Goal: Participate in discussion

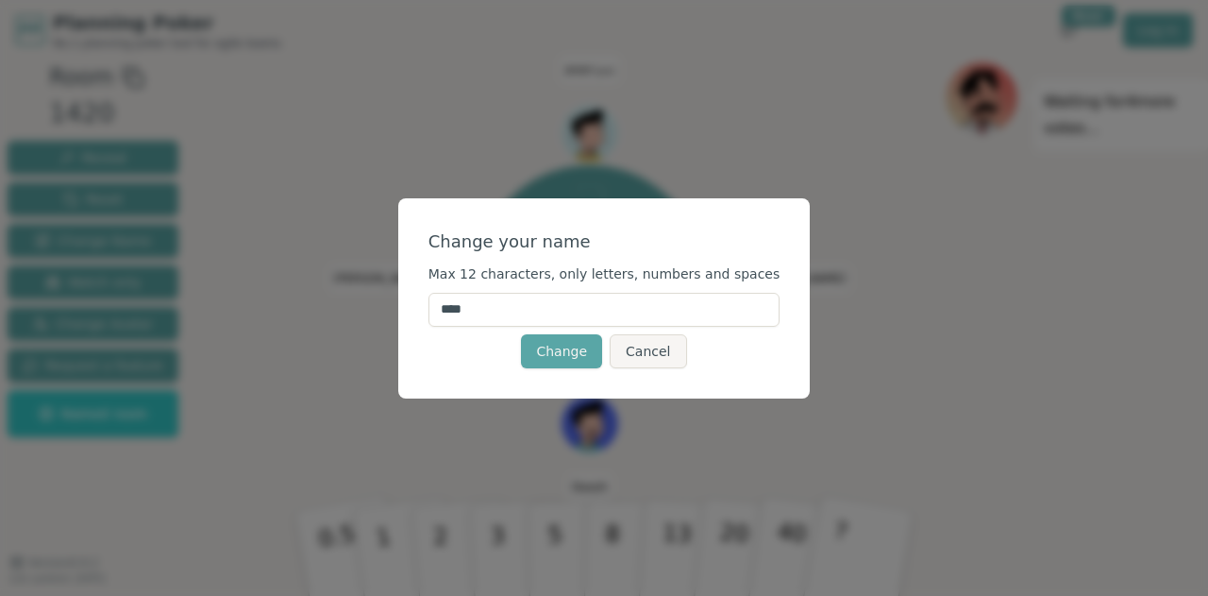
click at [587, 305] on input "****" at bounding box center [605, 310] width 352 height 34
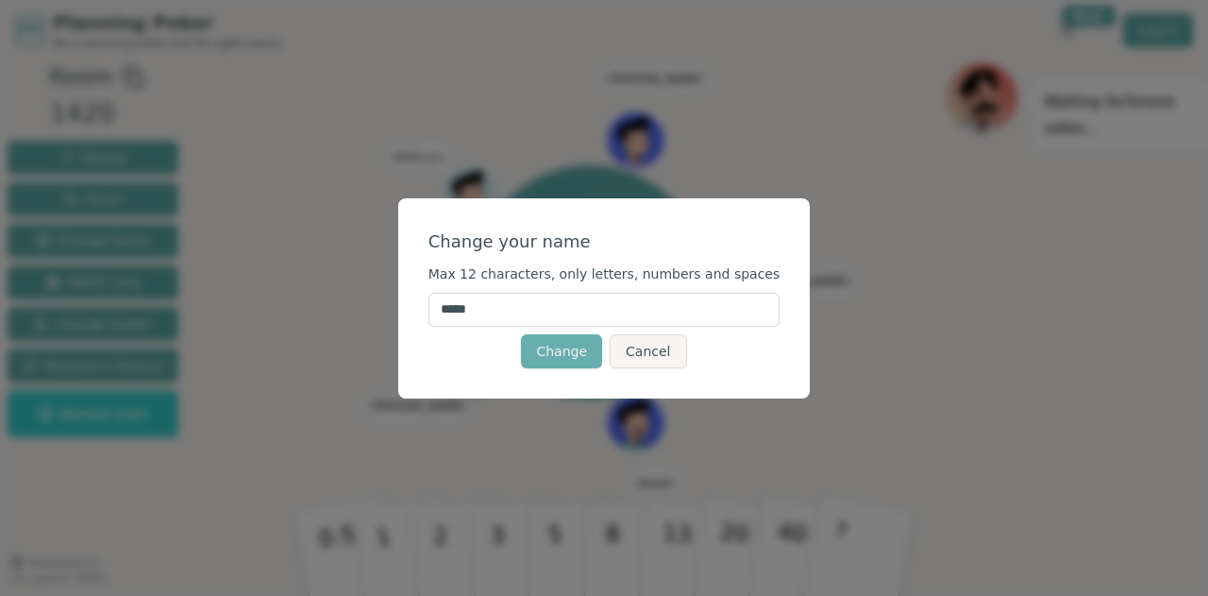
type input "*****"
click at [542, 350] on button "Change" at bounding box center [561, 351] width 81 height 34
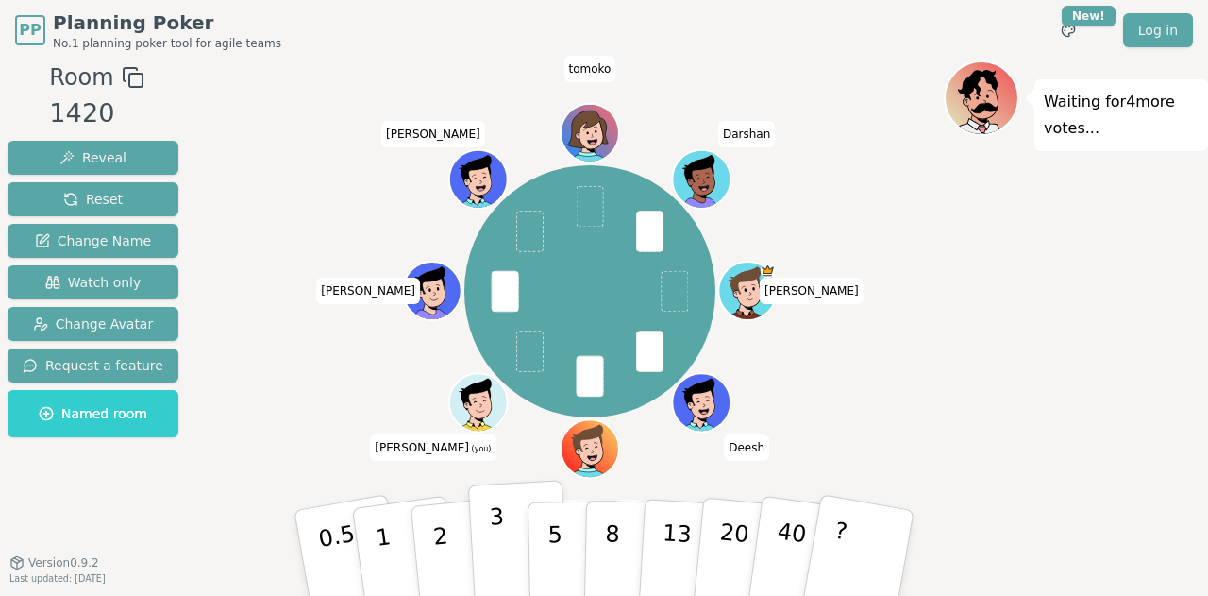
click at [503, 551] on button "3" at bounding box center [519, 553] width 103 height 147
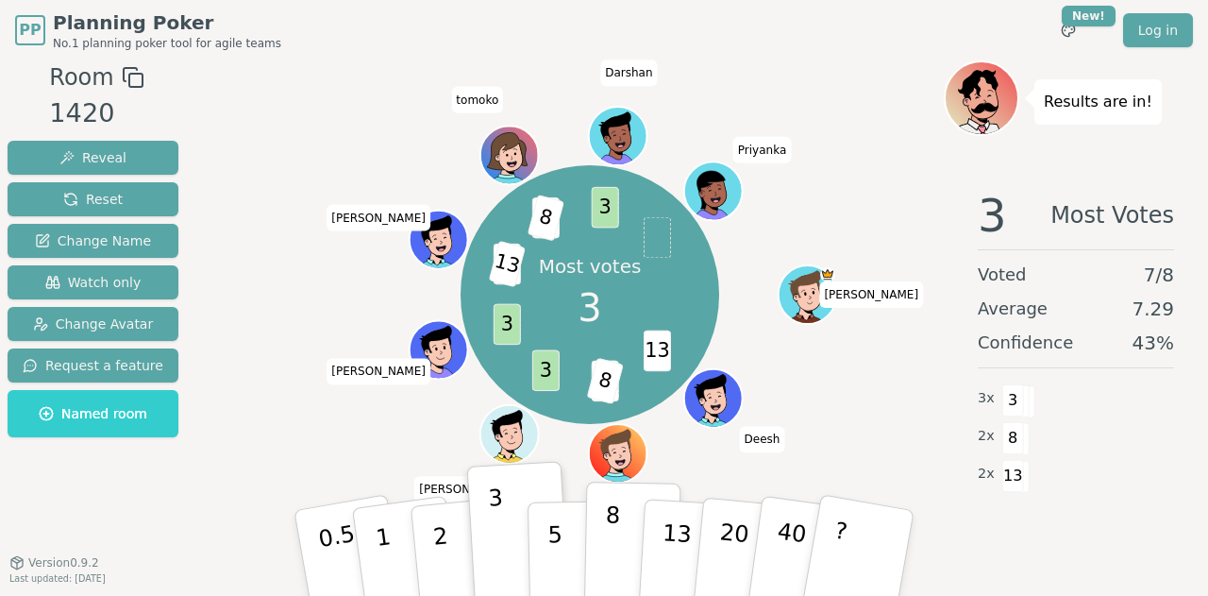
click at [597, 530] on button "8" at bounding box center [632, 552] width 97 height 143
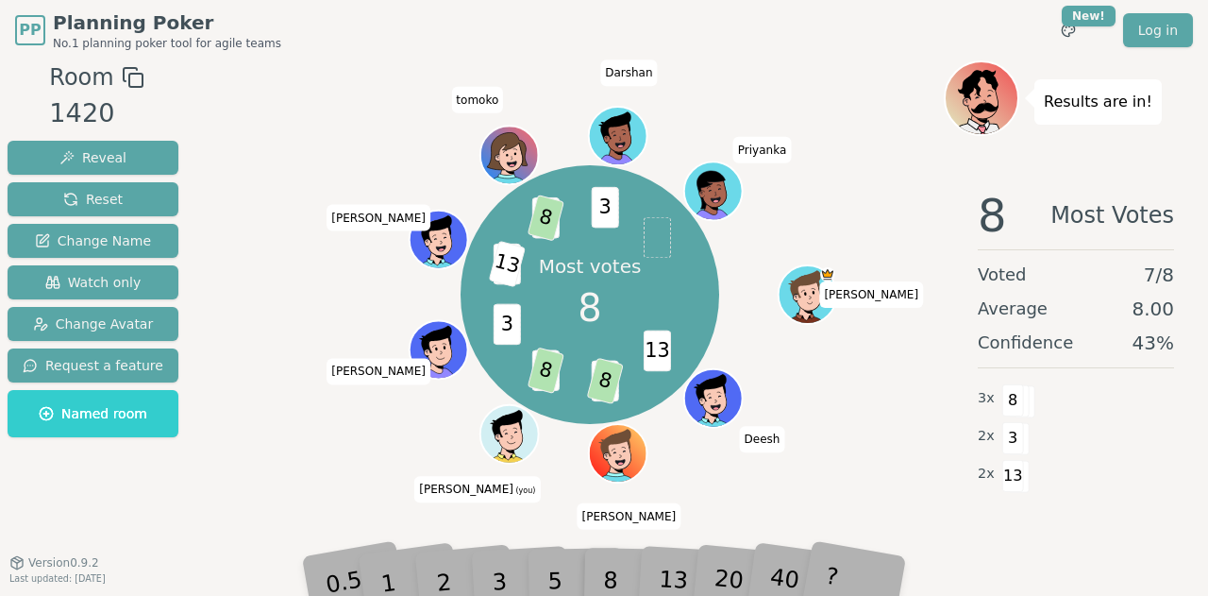
click at [1083, 559] on div "Results are in! 8 Most Votes Voted 7 / 8 Average 8.00 Confidence 43 % 3 x 8 2 x…" at bounding box center [1076, 319] width 264 height 519
click at [21, 485] on div "Room 1420 Reveal Reset Change Name Watch only Change Avatar Request a feature N…" at bounding box center [93, 319] width 186 height 519
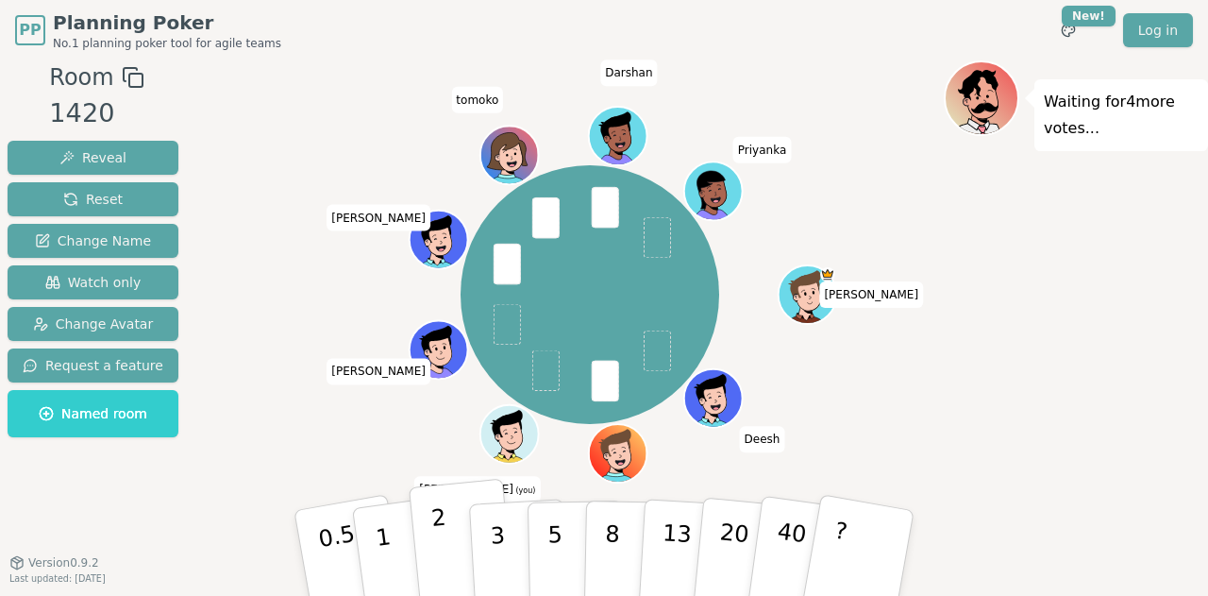
click at [451, 533] on button "2" at bounding box center [463, 554] width 108 height 150
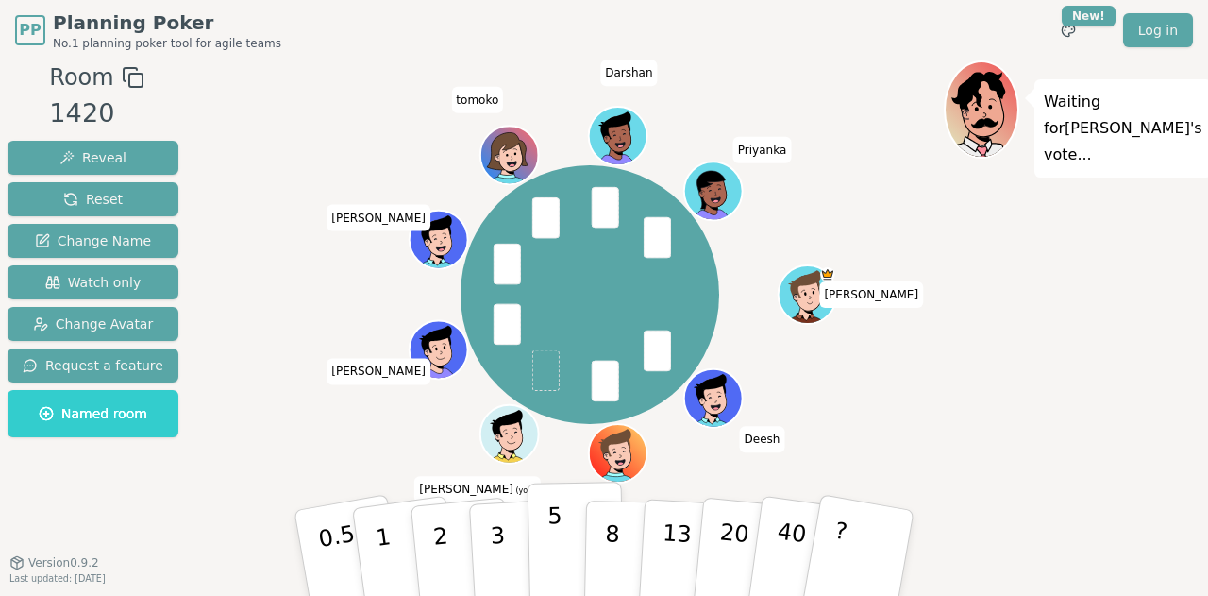
click at [551, 526] on p "5" at bounding box center [555, 553] width 16 height 102
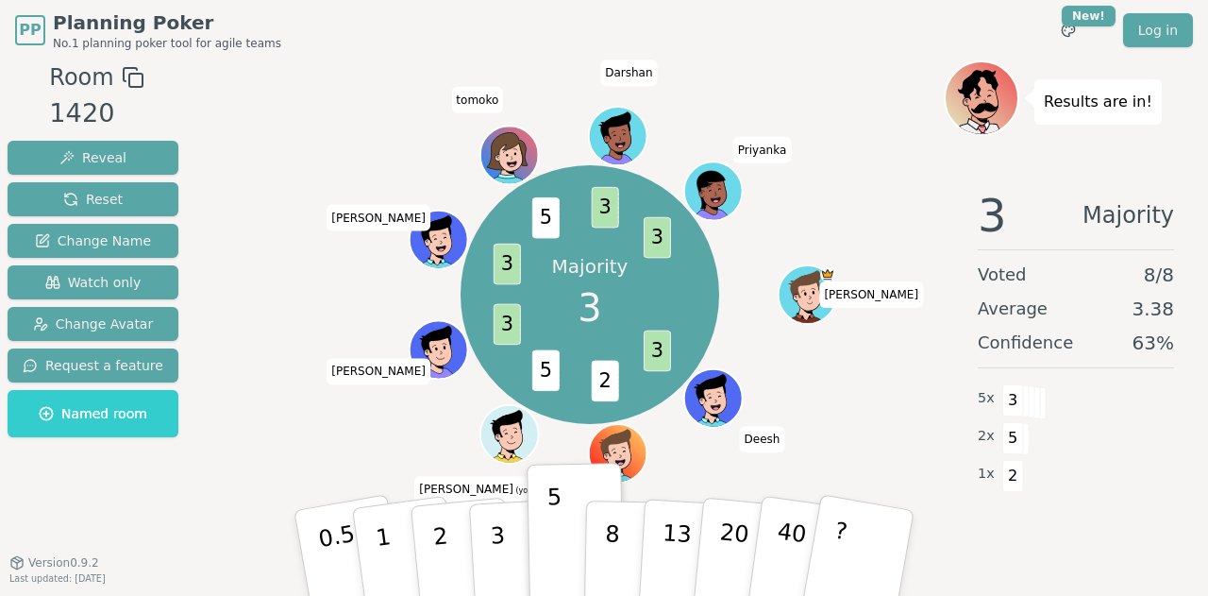
click at [1182, 514] on div "3 Majority Voted 8 / 8 Average 3.38 Confidence 63 % 5 x 3 2 x 5 1 x 2" at bounding box center [1076, 363] width 264 height 378
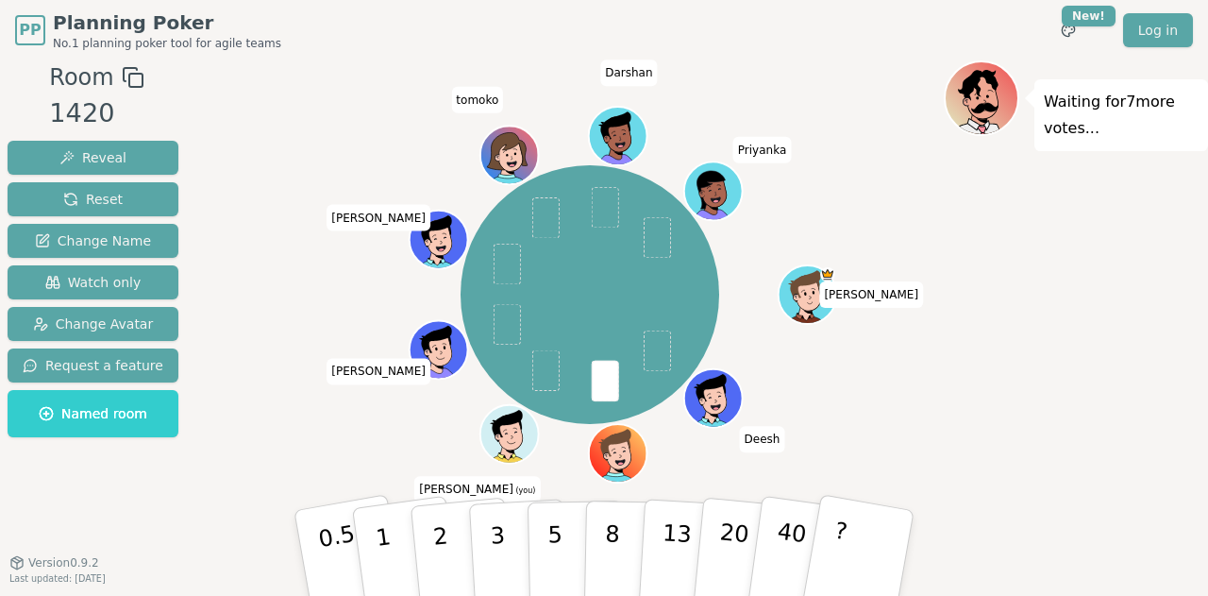
click at [942, 547] on div "[PERSON_NAME] [PERSON_NAME] (you) [PERSON_NAME] [PERSON_NAME]" at bounding box center [590, 319] width 708 height 519
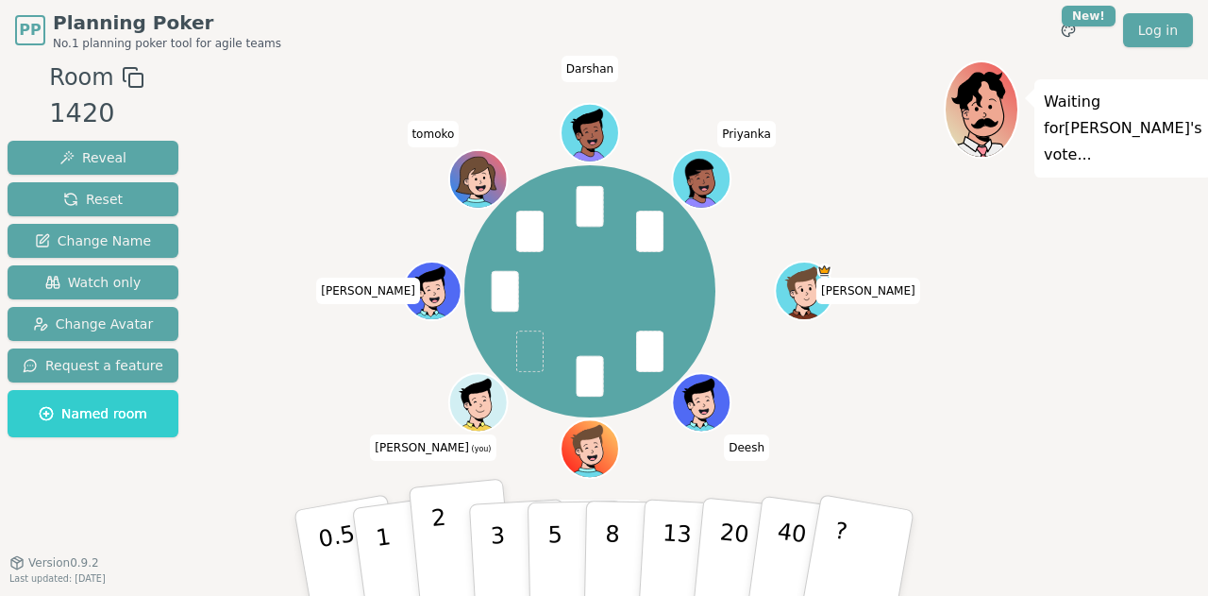
click at [464, 537] on button "2" at bounding box center [463, 554] width 108 height 150
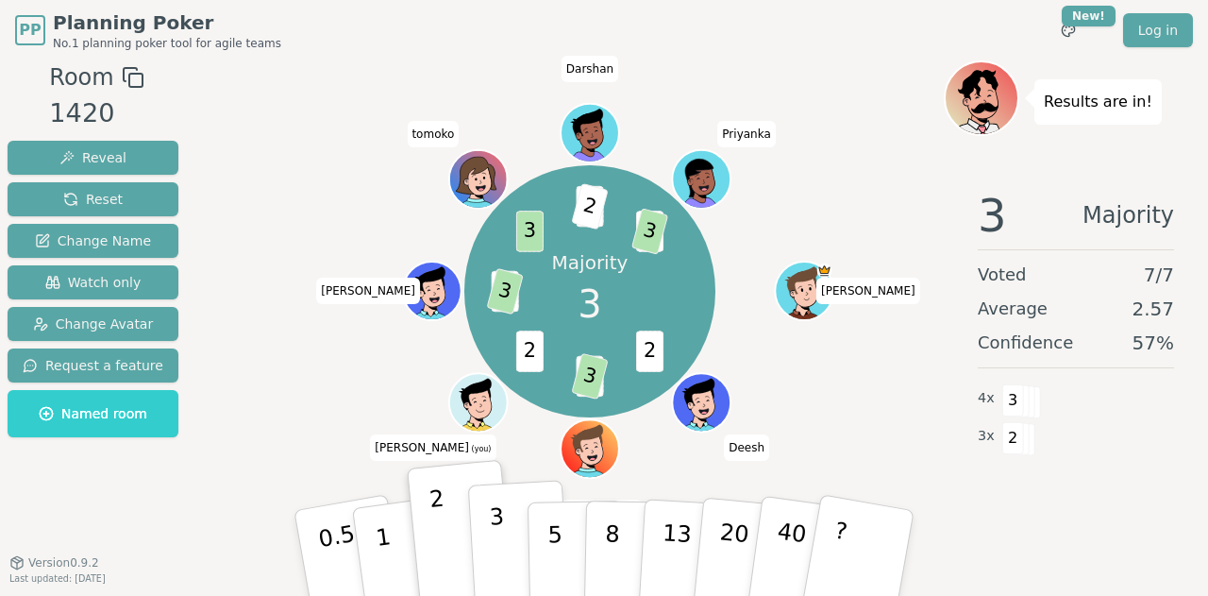
click at [513, 526] on button "3" at bounding box center [519, 553] width 103 height 147
